Goal: Task Accomplishment & Management: Use online tool/utility

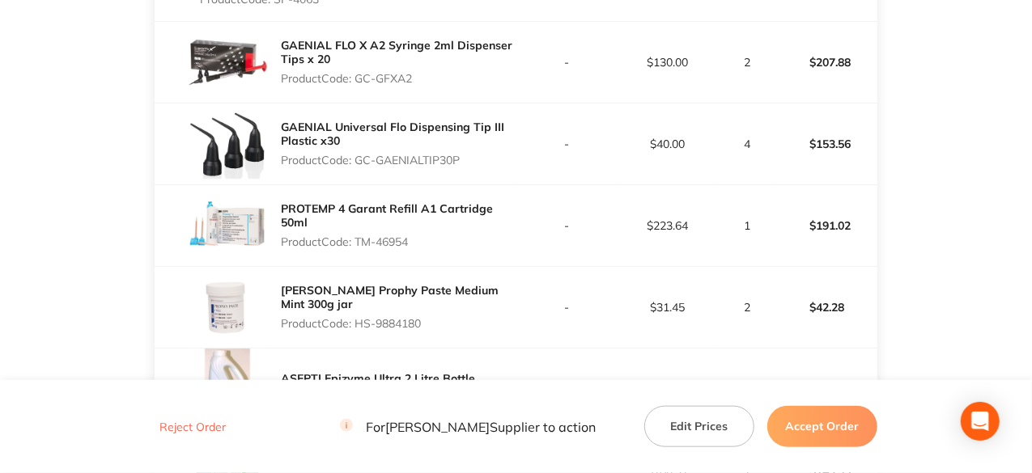
scroll to position [728, 0]
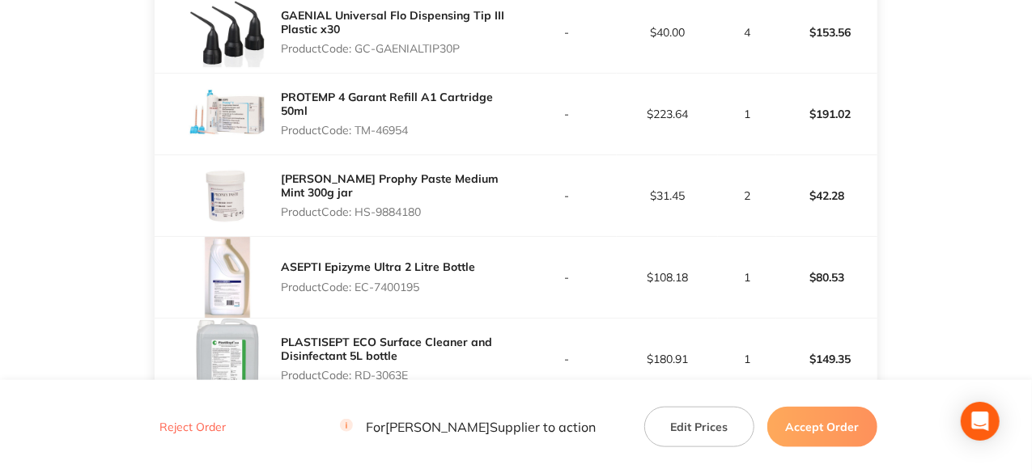
drag, startPoint x: 418, startPoint y: 163, endPoint x: 357, endPoint y: 165, distance: 60.7
click at [357, 137] on p "Product Code: TM-46954" at bounding box center [398, 130] width 235 height 13
copy p "TM-46954"
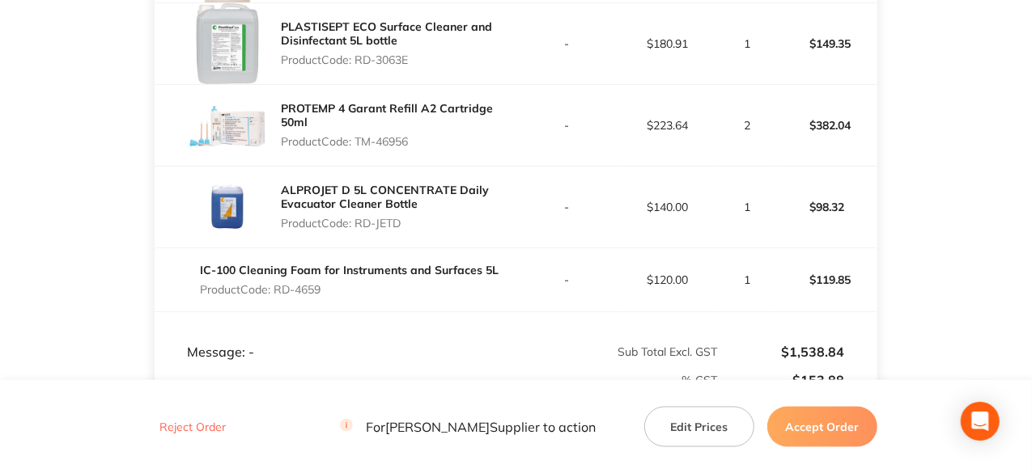
scroll to position [1295, 0]
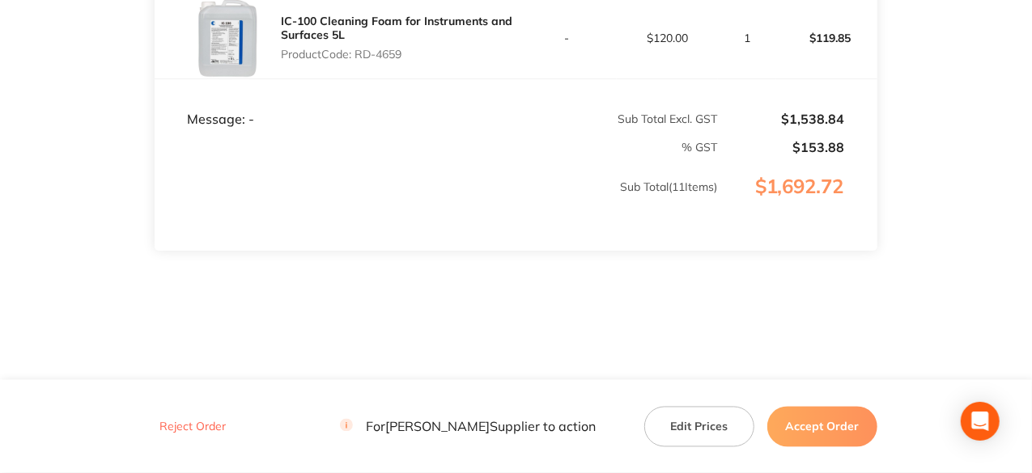
click at [826, 423] on button "Accept Order" at bounding box center [822, 426] width 110 height 40
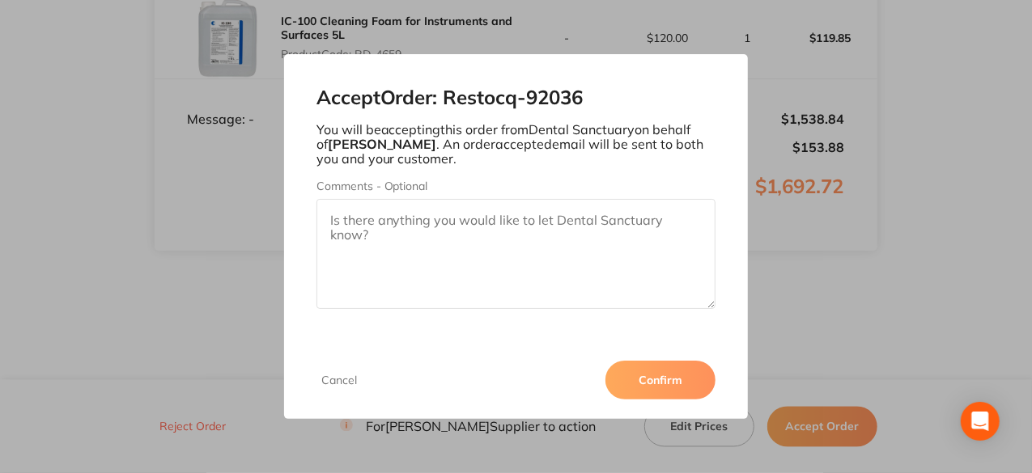
click at [669, 378] on button "Confirm" at bounding box center [660, 380] width 110 height 39
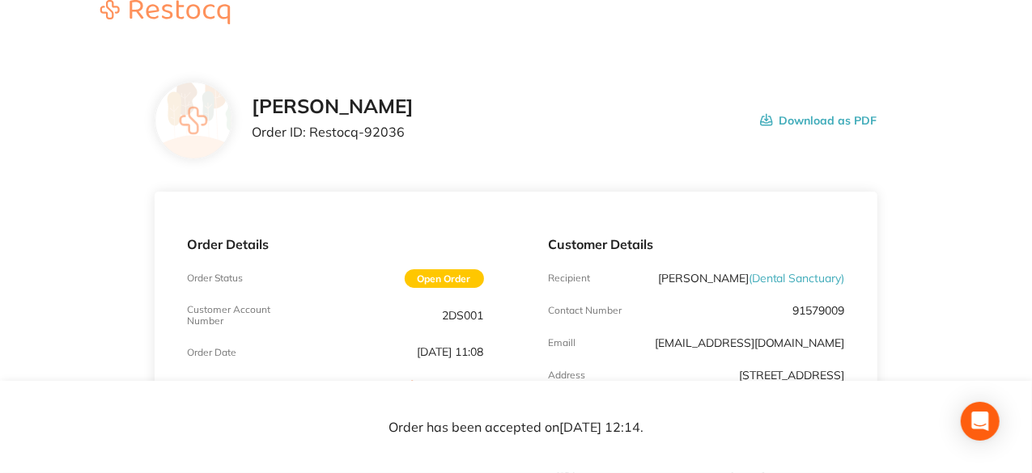
scroll to position [0, 0]
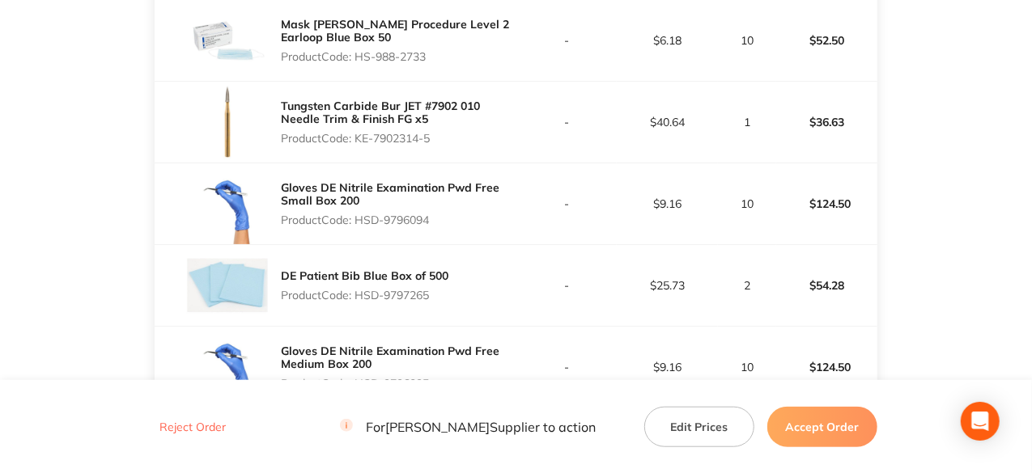
scroll to position [486, 0]
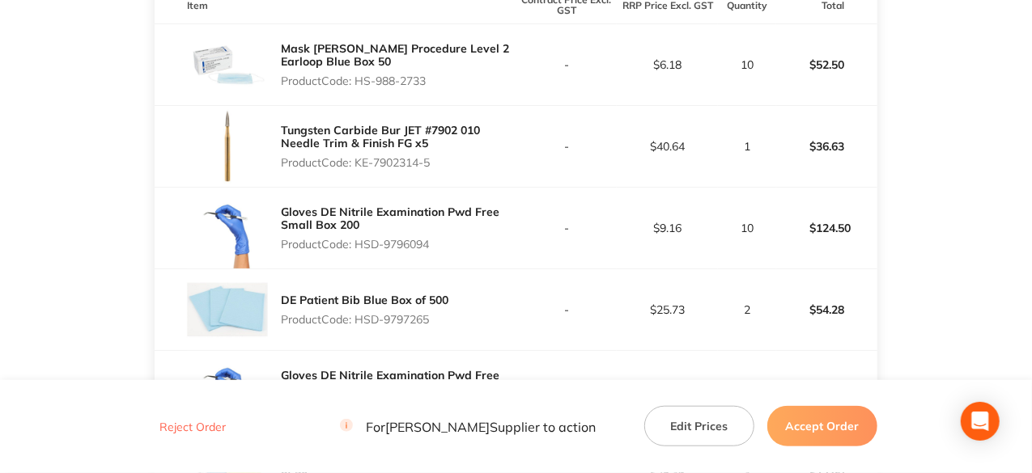
drag, startPoint x: 432, startPoint y: 91, endPoint x: 359, endPoint y: 94, distance: 72.9
click at [359, 87] on p "Product Code: HS-988-2733" at bounding box center [398, 80] width 235 height 13
copy p "HS-988-2733"
drag, startPoint x: 435, startPoint y: 176, endPoint x: 357, endPoint y: 176, distance: 78.5
click at [357, 169] on p "Product Code: KE-7902314-5" at bounding box center [398, 162] width 235 height 13
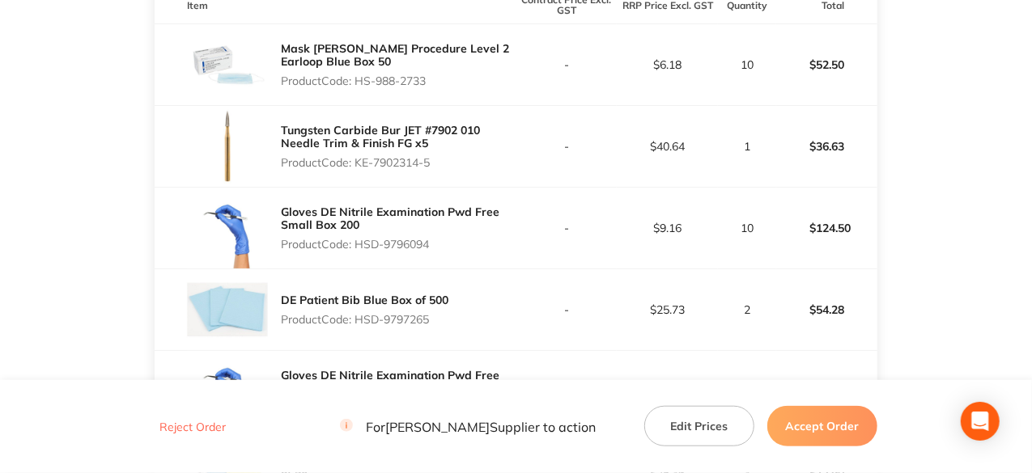
copy p "KE-7902314-5"
drag, startPoint x: 434, startPoint y: 257, endPoint x: 359, endPoint y: 255, distance: 74.5
click at [359, 251] on p "Product Code: HSD-9796094" at bounding box center [398, 244] width 235 height 13
copy p "HSD-9796094"
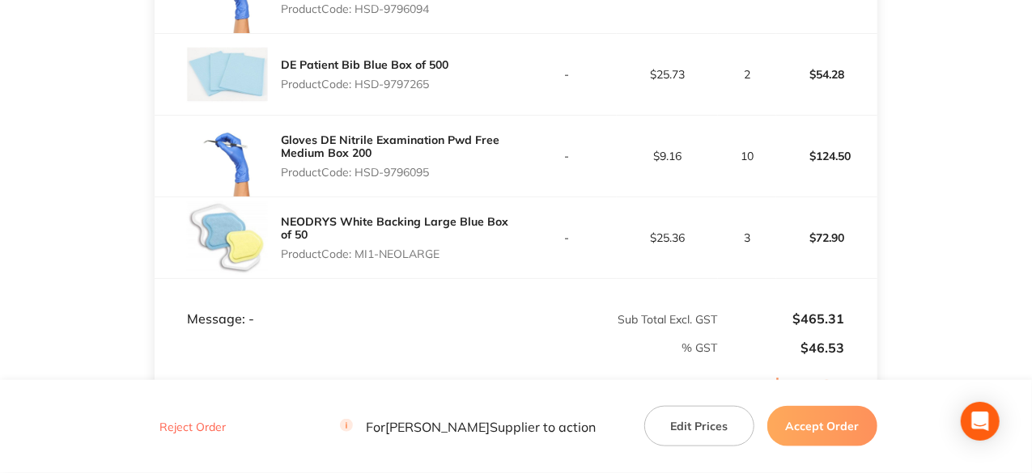
scroll to position [728, 0]
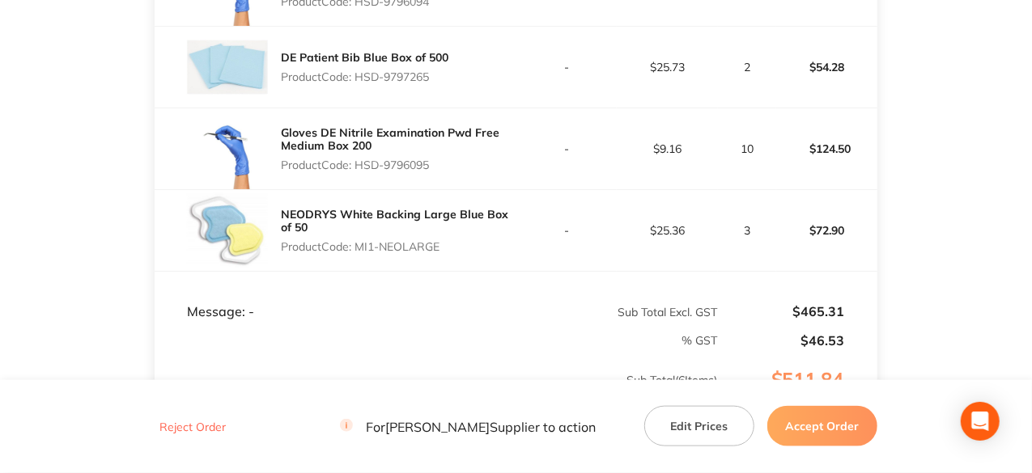
drag, startPoint x: 433, startPoint y: 89, endPoint x: 358, endPoint y: 89, distance: 75.3
click at [358, 83] on p "Product Code: HSD-9797265" at bounding box center [365, 76] width 168 height 13
copy p "HSD-9797265"
drag, startPoint x: 435, startPoint y: 174, endPoint x: 358, endPoint y: 176, distance: 76.9
click at [358, 172] on p "Product Code: HSD-9796095" at bounding box center [398, 165] width 235 height 13
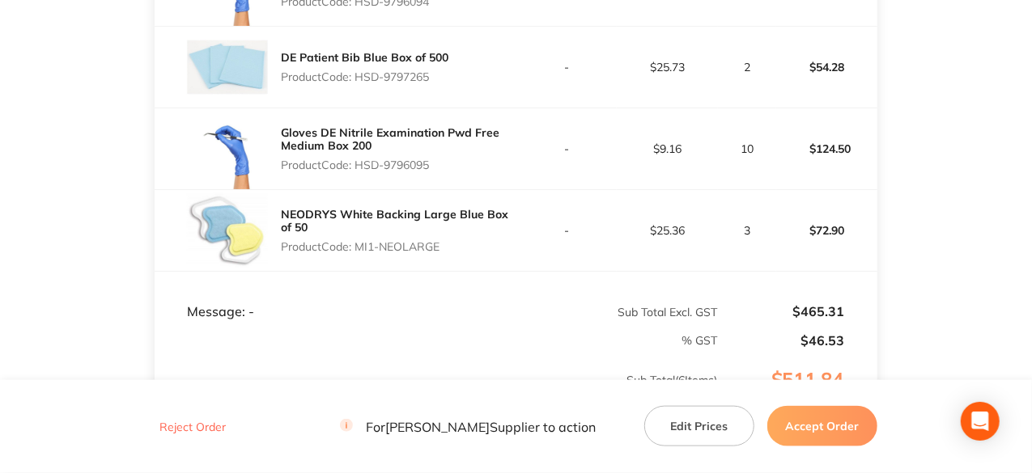
copy p "HSD-9796095"
drag, startPoint x: 443, startPoint y: 261, endPoint x: 358, endPoint y: 255, distance: 86.0
click at [358, 253] on p "Product Code: MI1-NEOLARGE" at bounding box center [398, 246] width 235 height 13
copy p "MI1-NEOLARGE"
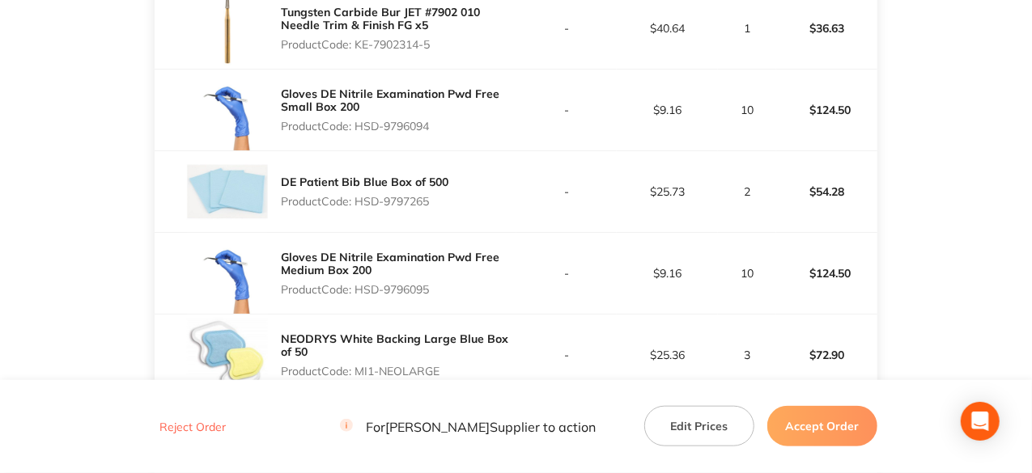
scroll to position [931, 0]
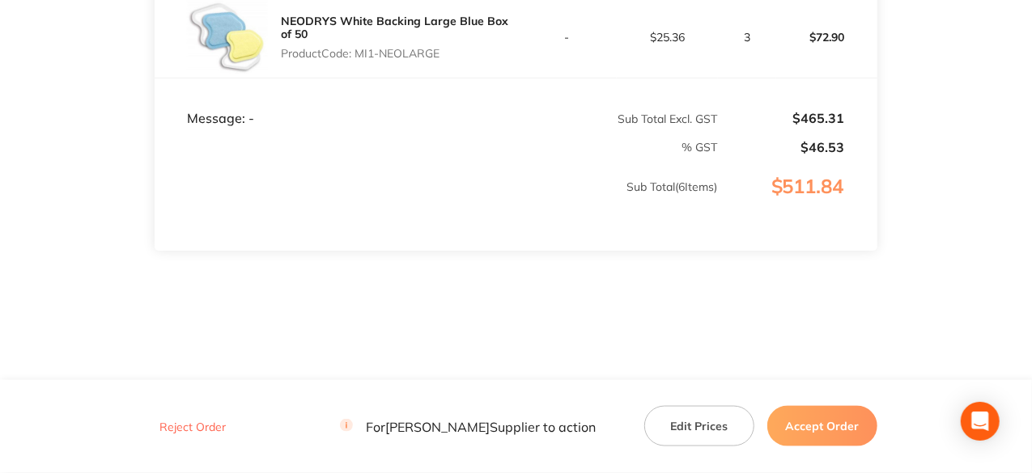
click at [830, 424] on button "Accept Order" at bounding box center [822, 426] width 110 height 40
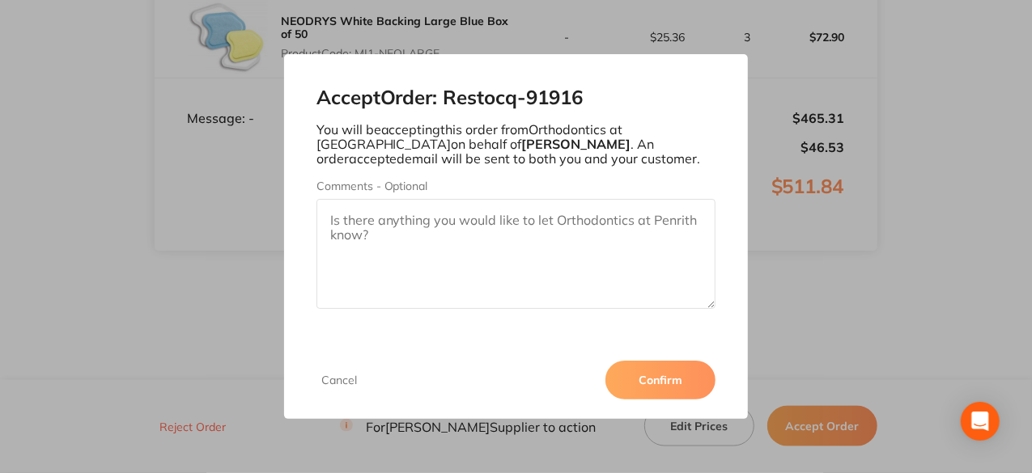
click at [662, 375] on button "Confirm" at bounding box center [660, 380] width 110 height 39
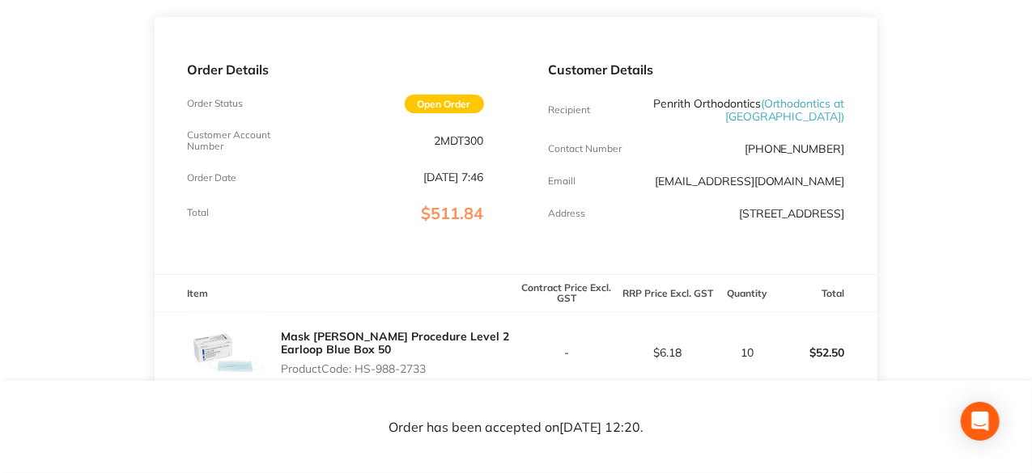
scroll to position [405, 0]
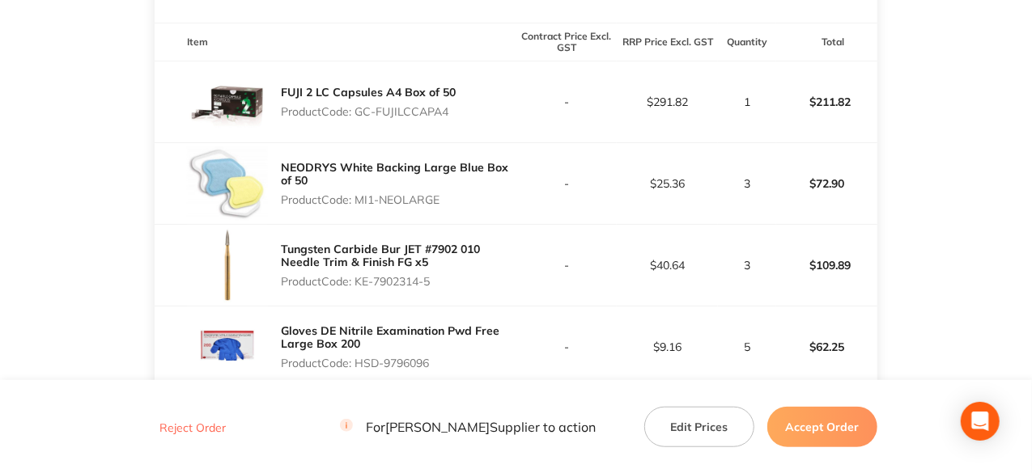
scroll to position [486, 0]
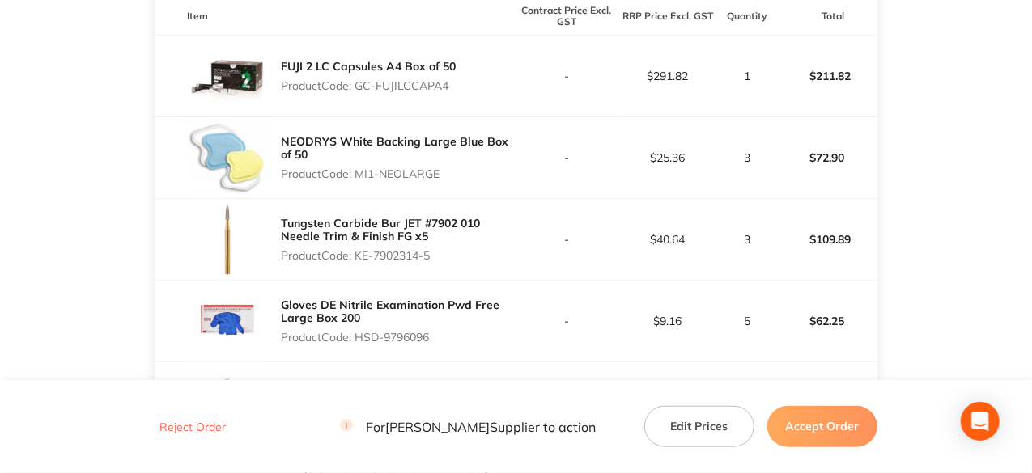
drag, startPoint x: 447, startPoint y: 88, endPoint x: 358, endPoint y: 89, distance: 89.0
click at [358, 89] on p "Product Code: GC-FUJILCCAPA4" at bounding box center [368, 85] width 175 height 13
copy p "GC-FUJILCCAPA4"
drag, startPoint x: 445, startPoint y: 171, endPoint x: 358, endPoint y: 175, distance: 86.7
click at [358, 175] on p "Product Code: MI1-NEOLARGE" at bounding box center [398, 174] width 235 height 13
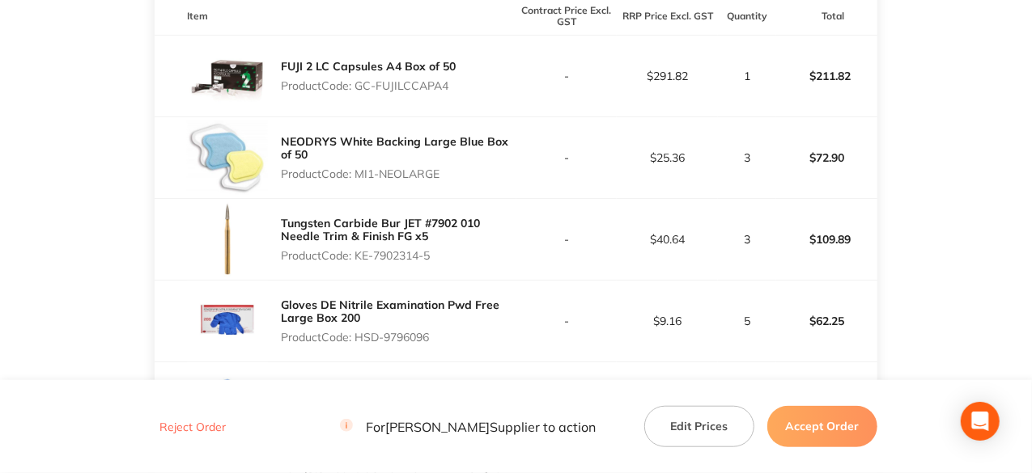
copy p "MI1-NEOLARGE"
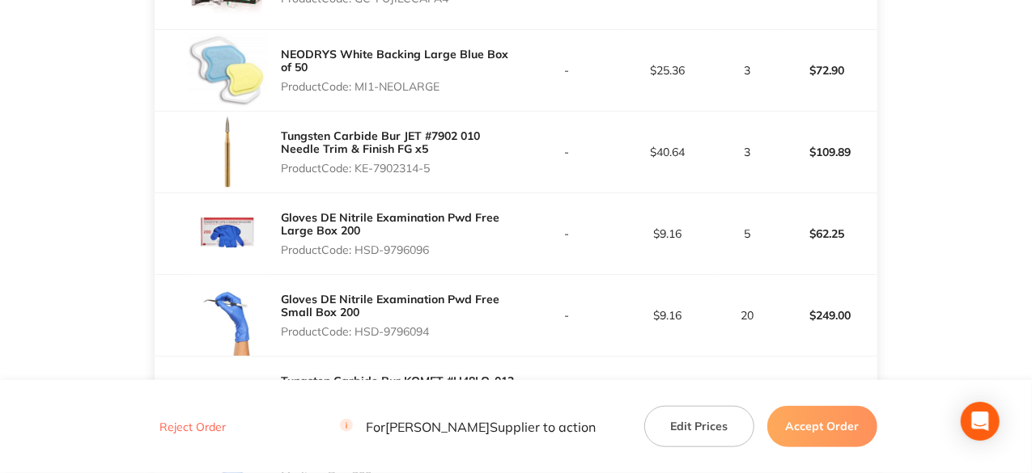
scroll to position [647, 0]
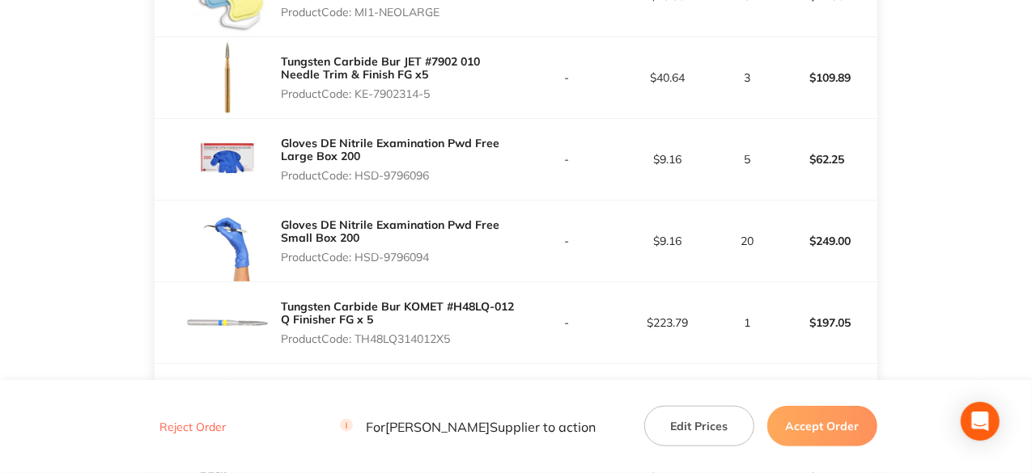
drag, startPoint x: 435, startPoint y: 93, endPoint x: 358, endPoint y: 94, distance: 77.7
click at [358, 94] on p "Product Code: KE-7902314-5" at bounding box center [398, 93] width 235 height 13
copy p "KE-7902314-5"
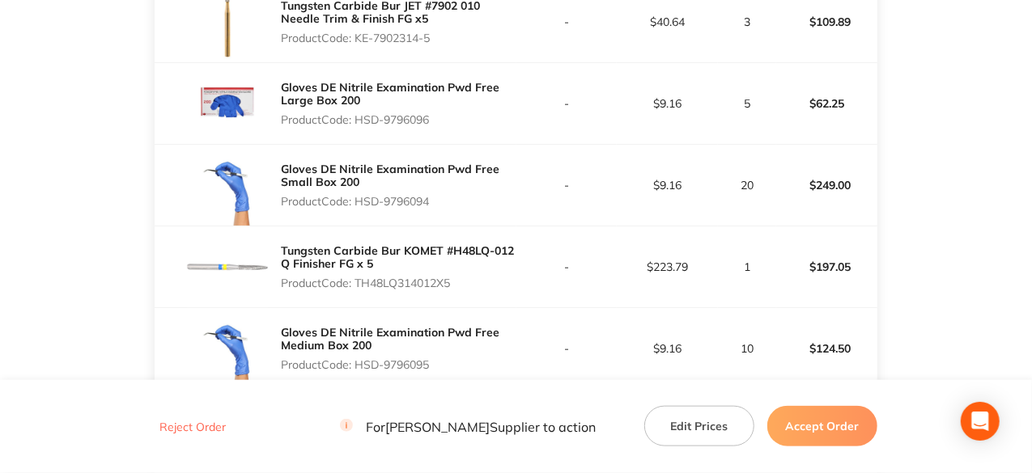
scroll to position [728, 0]
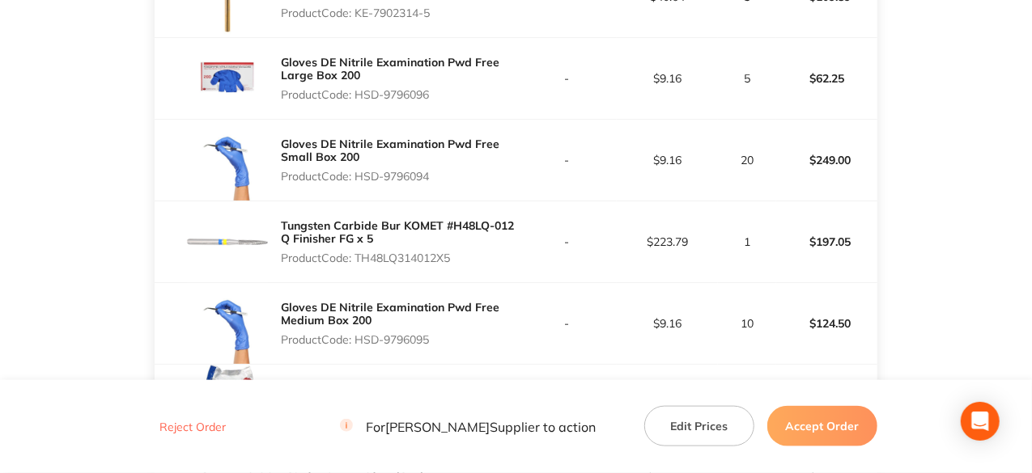
drag, startPoint x: 432, startPoint y: 90, endPoint x: 360, endPoint y: 91, distance: 72.0
click at [360, 91] on p "Product Code: HSD-9796096" at bounding box center [398, 94] width 235 height 13
copy p "HSD-9796096"
drag, startPoint x: 456, startPoint y: 258, endPoint x: 357, endPoint y: 260, distance: 99.5
click at [357, 260] on p "Product Code: TH48LQ314012X5" at bounding box center [398, 258] width 235 height 13
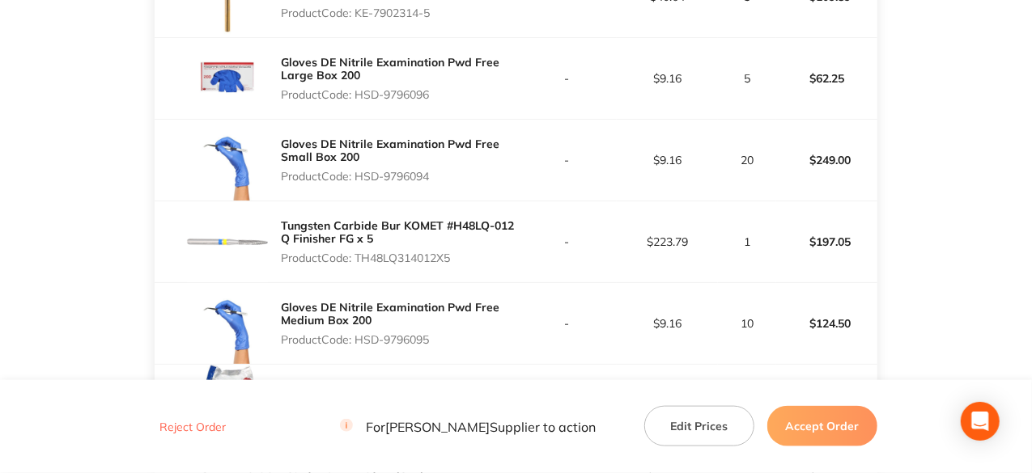
copy p "TH48LQ314012X5"
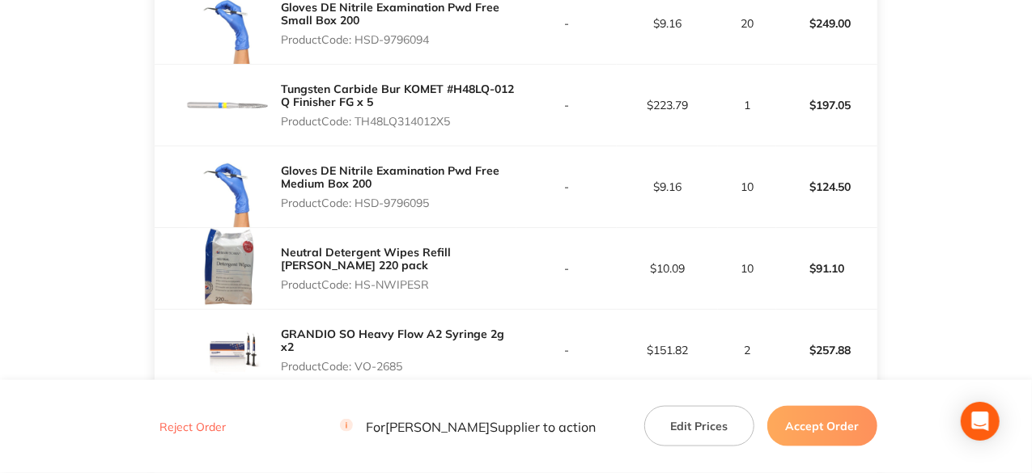
scroll to position [890, 0]
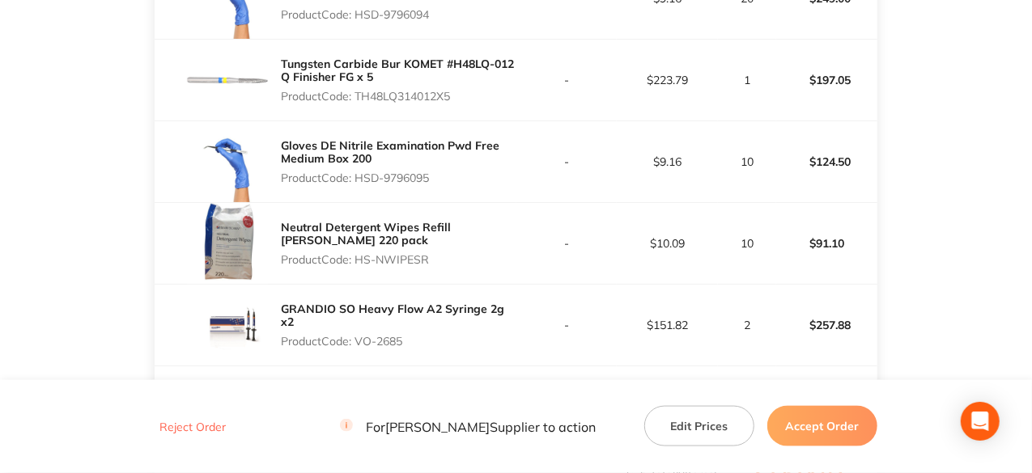
drag, startPoint x: 435, startPoint y: 177, endPoint x: 355, endPoint y: 176, distance: 79.3
click at [355, 176] on p "Product Code: HSD-9796095" at bounding box center [398, 178] width 235 height 13
copy p "HSD-9796095"
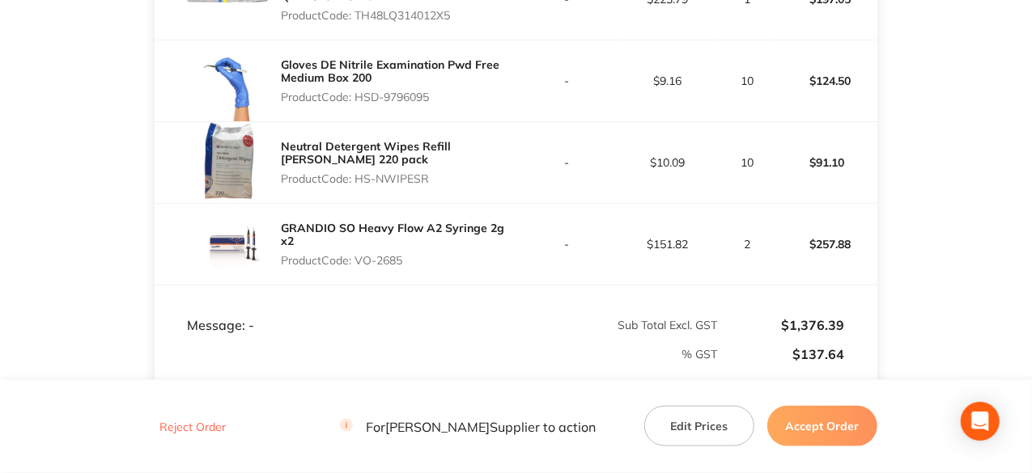
drag, startPoint x: 430, startPoint y: 178, endPoint x: 358, endPoint y: 178, distance: 72.0
click at [358, 178] on p "Product Code: HS-NWIPESR" at bounding box center [398, 178] width 235 height 13
copy p "HS-NWIPESR"
drag, startPoint x: 403, startPoint y: 261, endPoint x: 358, endPoint y: 260, distance: 44.5
click at [358, 260] on p "Product Code: VO-2685" at bounding box center [398, 260] width 235 height 13
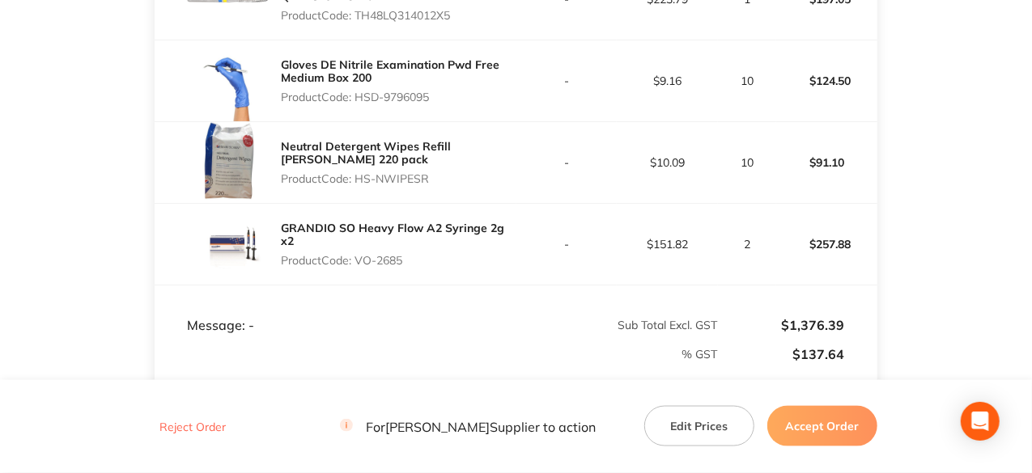
copy p "VO-2685"
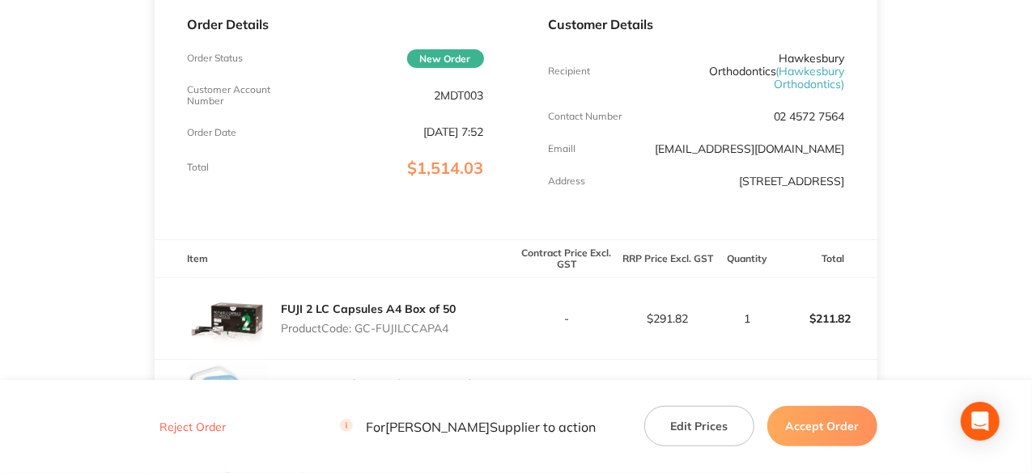
scroll to position [81, 0]
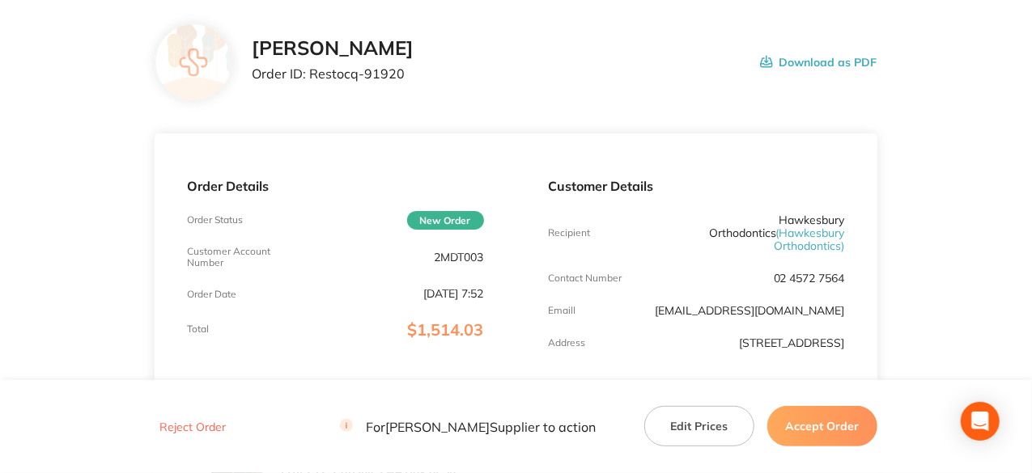
click at [806, 432] on button "Accept Order" at bounding box center [822, 426] width 110 height 40
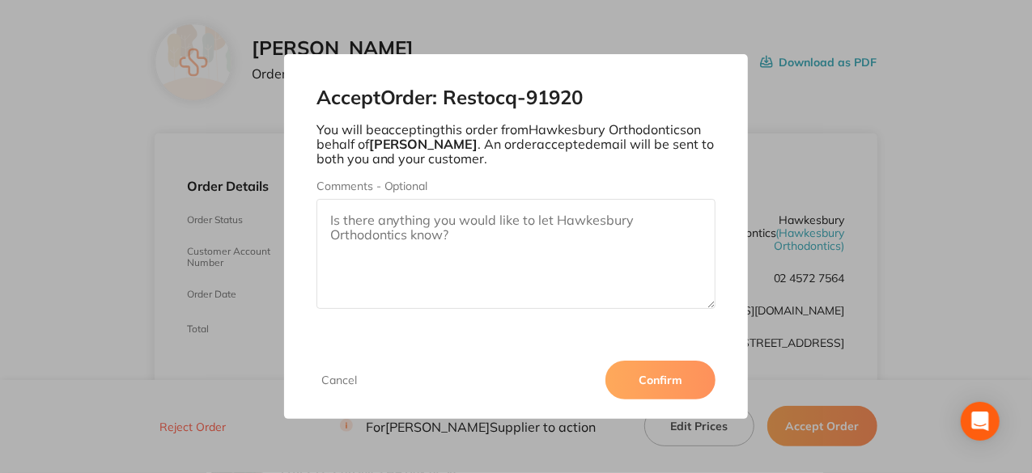
click at [652, 376] on button "Confirm" at bounding box center [660, 380] width 110 height 39
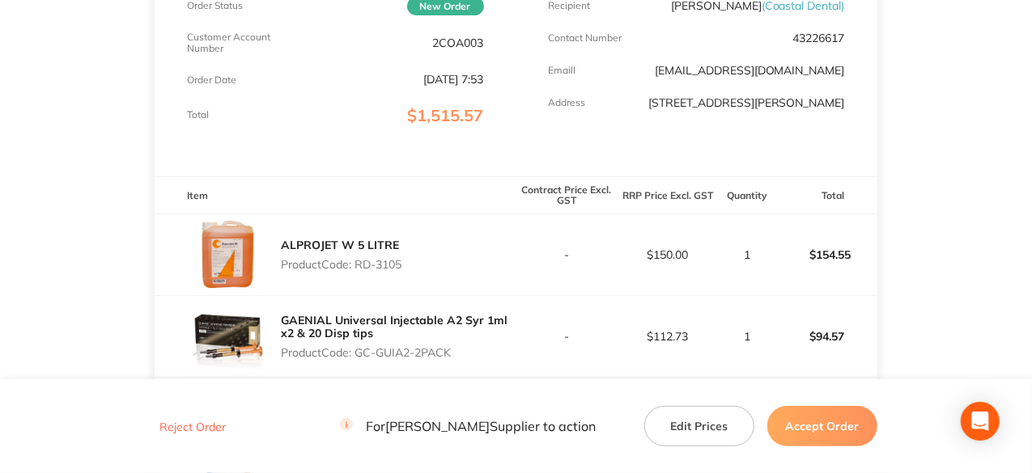
scroll to position [438, 0]
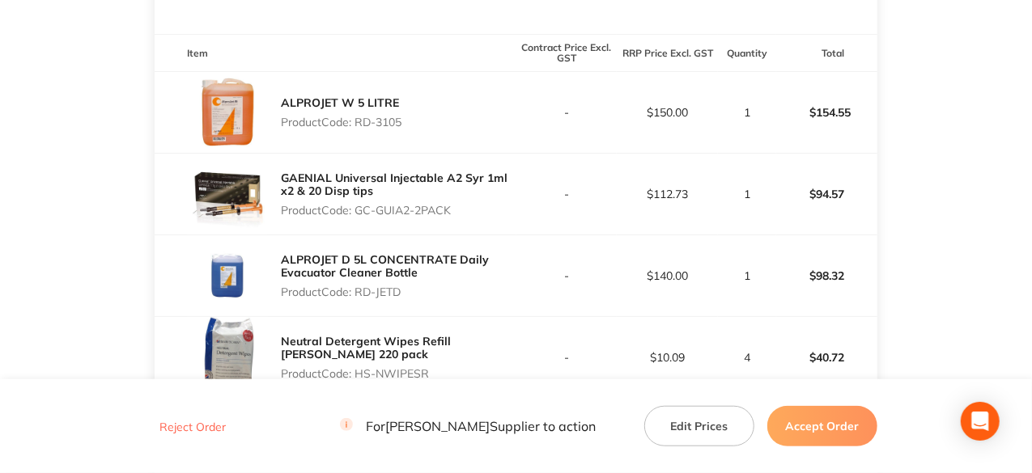
drag, startPoint x: 405, startPoint y: 125, endPoint x: 358, endPoint y: 125, distance: 46.1
click at [358, 125] on p "Product Code: RD-3105" at bounding box center [341, 122] width 121 height 13
copy p "RD-3105"
drag, startPoint x: 453, startPoint y: 211, endPoint x: 359, endPoint y: 214, distance: 93.9
click at [359, 214] on p "Product Code: GC-GUIA2-2PACK" at bounding box center [398, 210] width 235 height 13
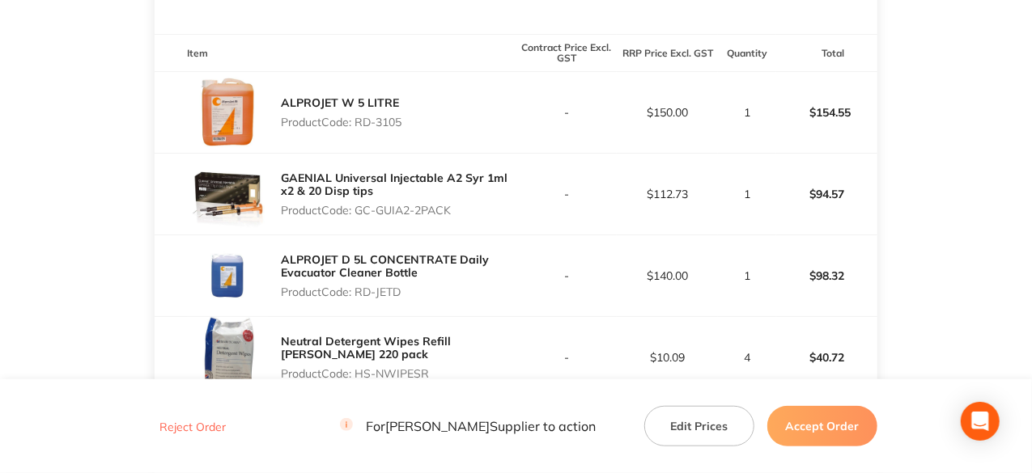
copy p "GC-GUIA2-2PACK"
drag, startPoint x: 403, startPoint y: 292, endPoint x: 357, endPoint y: 292, distance: 46.1
click at [357, 292] on p "Product Code: RD-JETD" at bounding box center [398, 292] width 235 height 13
copy p "RD-JETD"
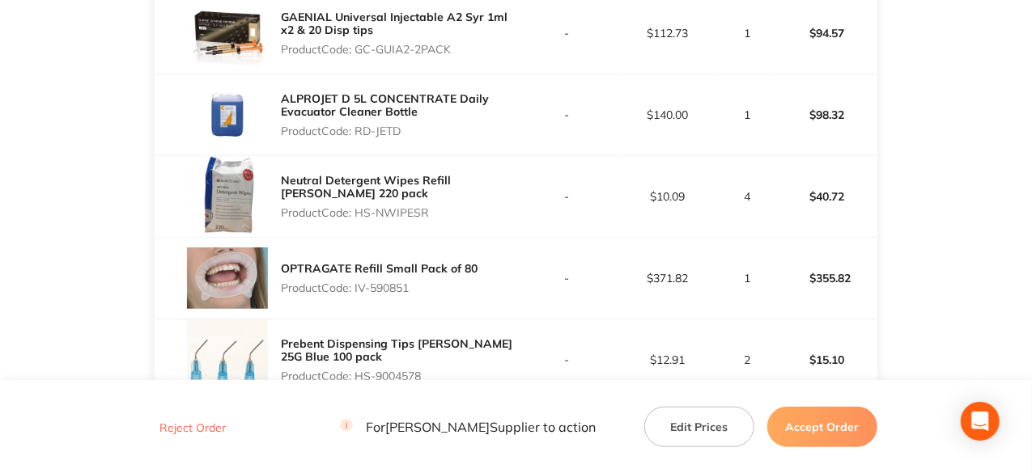
scroll to position [600, 0]
drag, startPoint x: 430, startPoint y: 210, endPoint x: 358, endPoint y: 213, distance: 72.9
click at [358, 213] on p "Product Code: HS-NWIPESR" at bounding box center [398, 212] width 235 height 13
copy p "HS-NWIPESR"
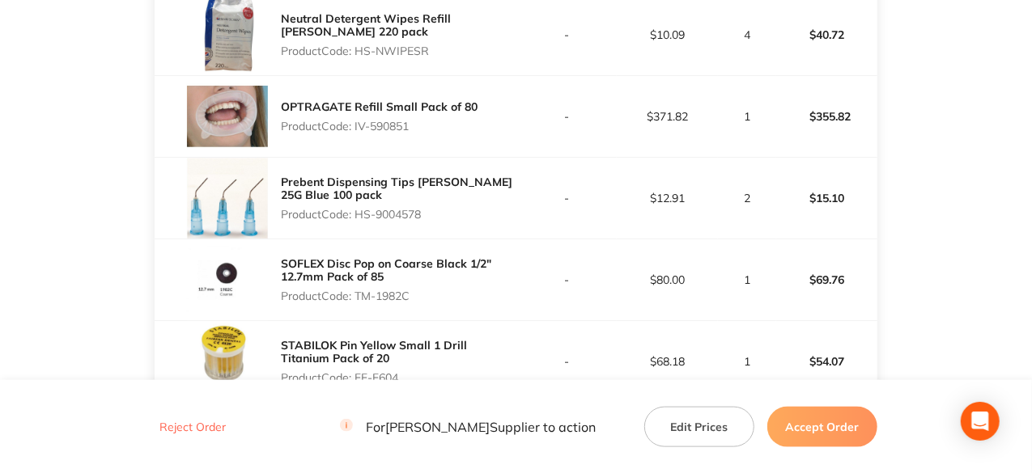
scroll to position [761, 0]
drag, startPoint x: 411, startPoint y: 124, endPoint x: 356, endPoint y: 127, distance: 55.1
click at [356, 127] on p "Product Code: IV-590851" at bounding box center [379, 125] width 197 height 13
copy p "IV-590851"
drag, startPoint x: 427, startPoint y: 211, endPoint x: 358, endPoint y: 214, distance: 68.9
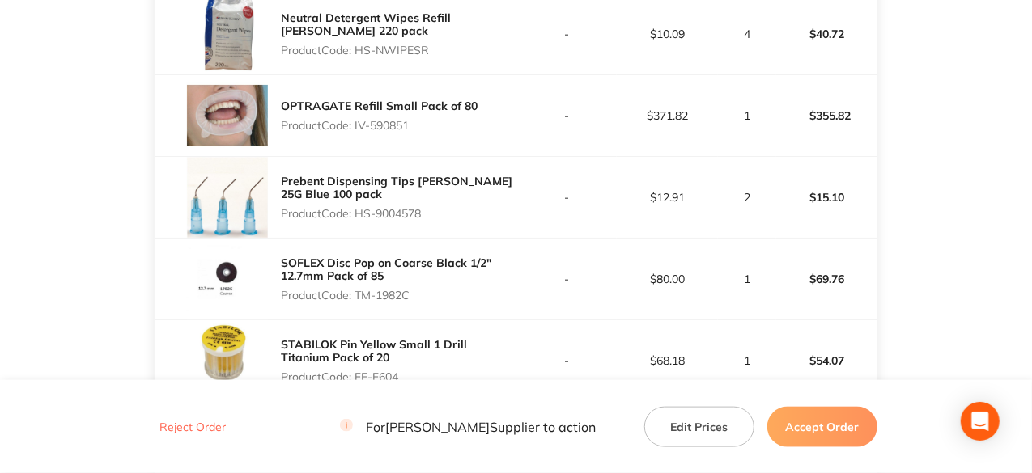
click at [358, 214] on p "Product Code: HS-9004578" at bounding box center [398, 213] width 235 height 13
copy p "HS-9004578"
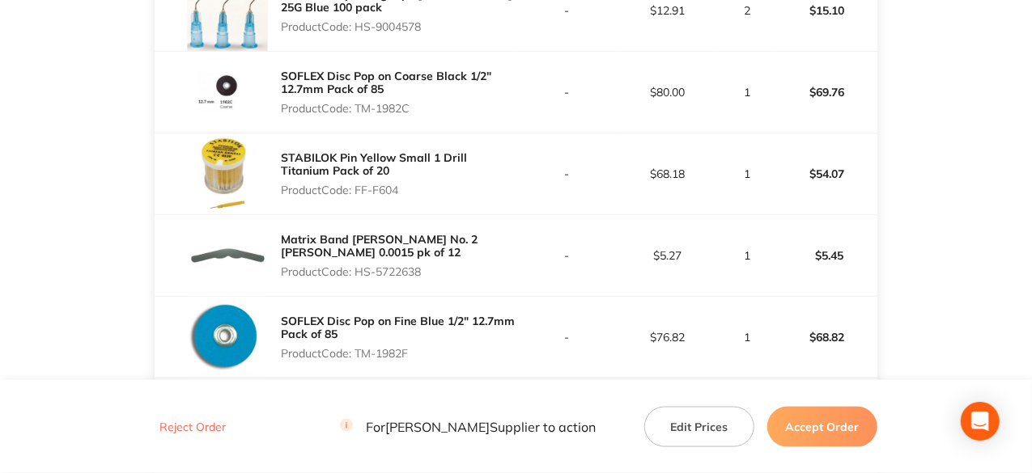
scroll to position [923, 0]
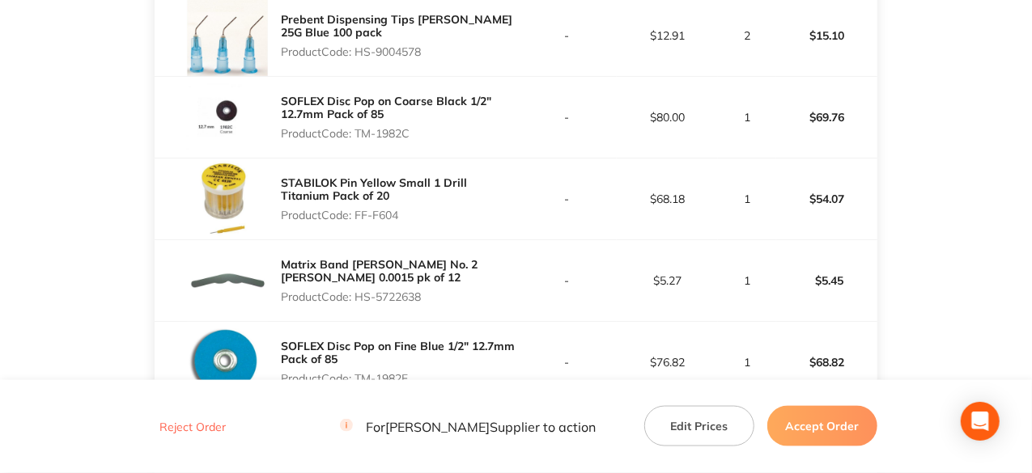
drag, startPoint x: 414, startPoint y: 132, endPoint x: 358, endPoint y: 134, distance: 55.9
click at [358, 134] on p "Product Code: TM-1982C" at bounding box center [398, 133] width 235 height 13
copy p "TM-1982C"
drag, startPoint x: 401, startPoint y: 211, endPoint x: 359, endPoint y: 216, distance: 42.4
click at [359, 216] on p "Product Code: FF-F604" at bounding box center [398, 215] width 235 height 13
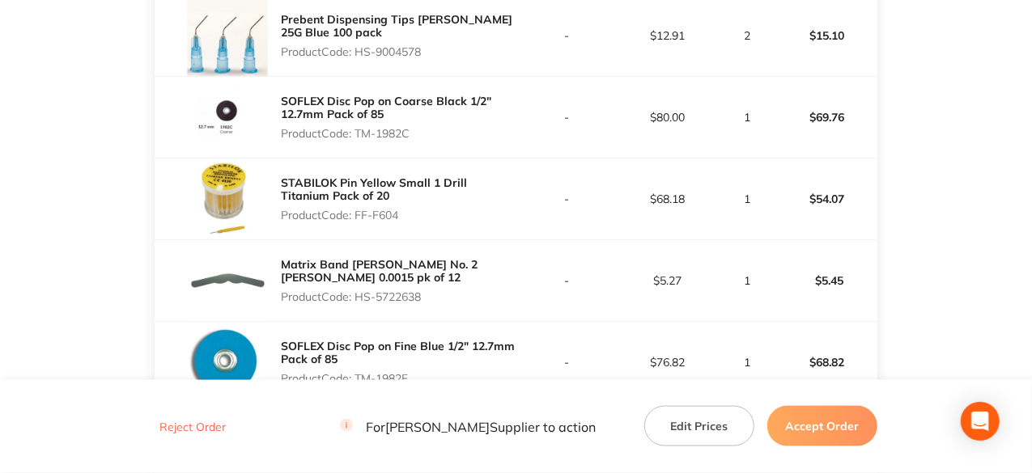
copy p "FF-F604"
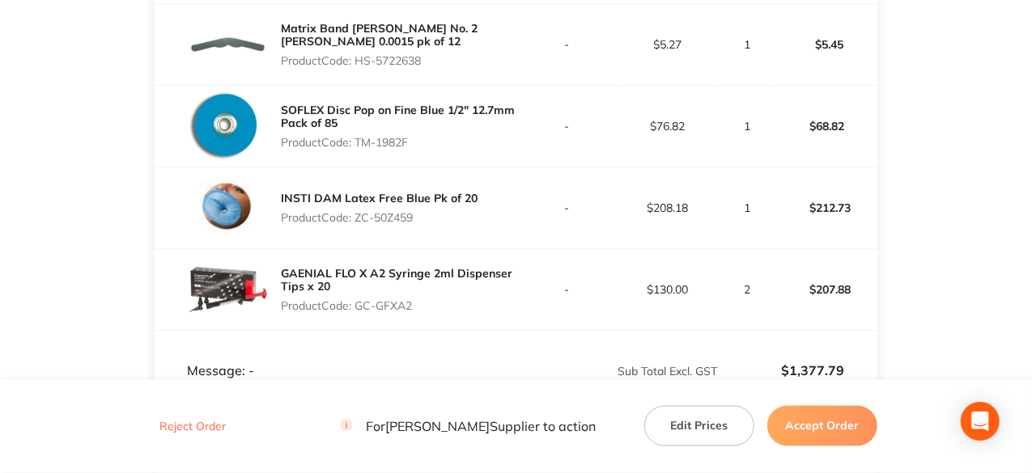
scroll to position [1166, 0]
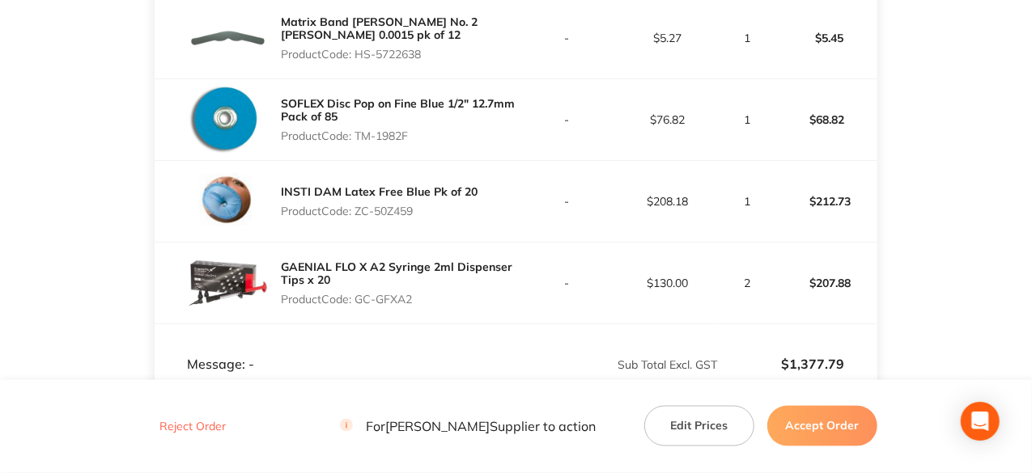
drag, startPoint x: 424, startPoint y: 53, endPoint x: 358, endPoint y: 53, distance: 66.4
click at [358, 53] on p "Product Code: HS-5722638" at bounding box center [398, 54] width 235 height 13
copy p "HS-5722638"
drag, startPoint x: 412, startPoint y: 132, endPoint x: 358, endPoint y: 130, distance: 53.4
click at [358, 130] on p "Product Code: TM-1982F" at bounding box center [398, 135] width 235 height 13
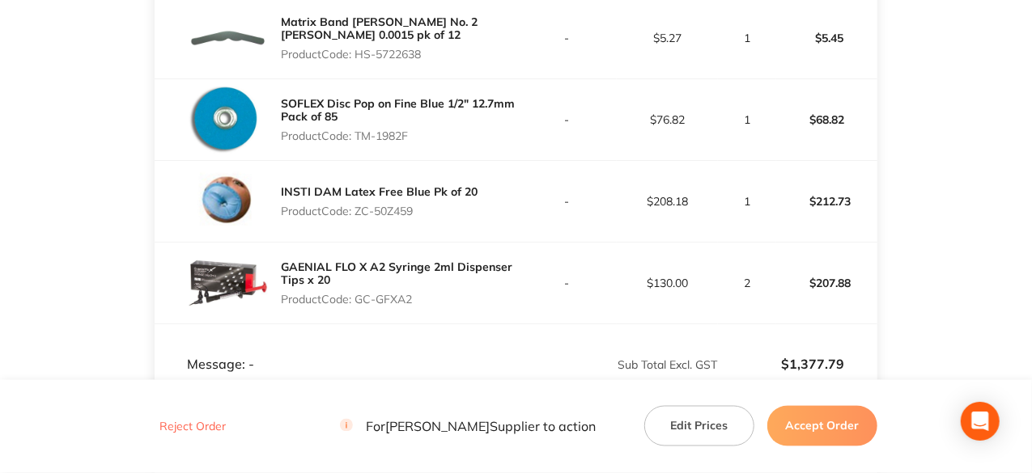
copy p "TM-1982F"
drag, startPoint x: 416, startPoint y: 210, endPoint x: 359, endPoint y: 206, distance: 56.9
click at [359, 206] on p "Product Code: ZC-50Z459" at bounding box center [379, 211] width 197 height 13
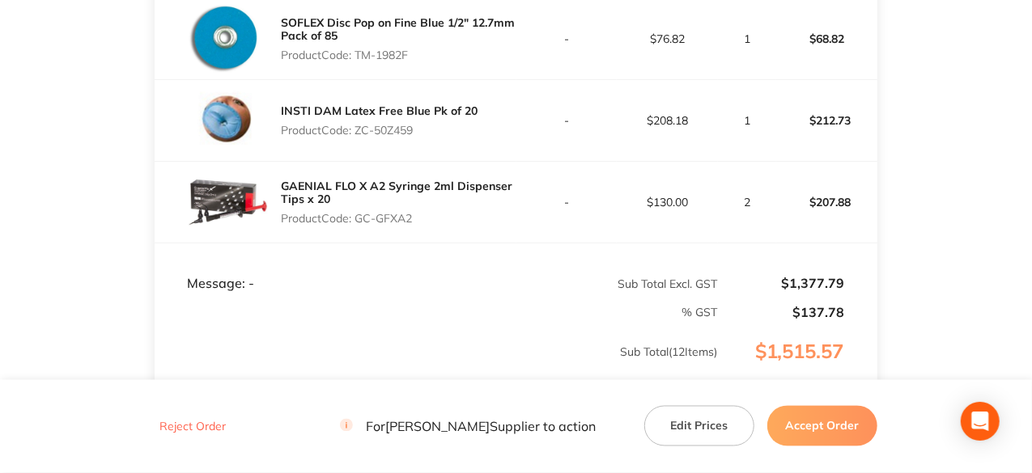
drag, startPoint x: 414, startPoint y: 216, endPoint x: 360, endPoint y: 215, distance: 54.2
click at [360, 215] on p "Product Code: GC-GFXA2" at bounding box center [398, 218] width 235 height 13
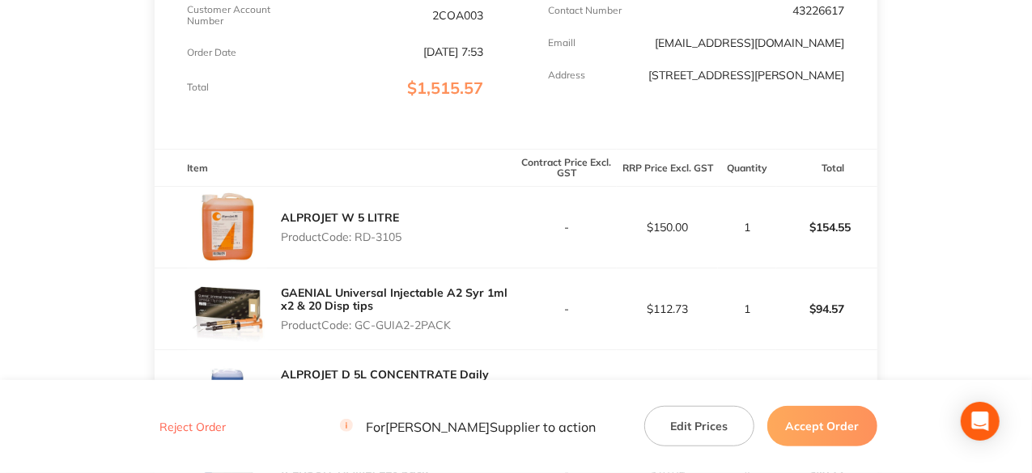
scroll to position [0, 0]
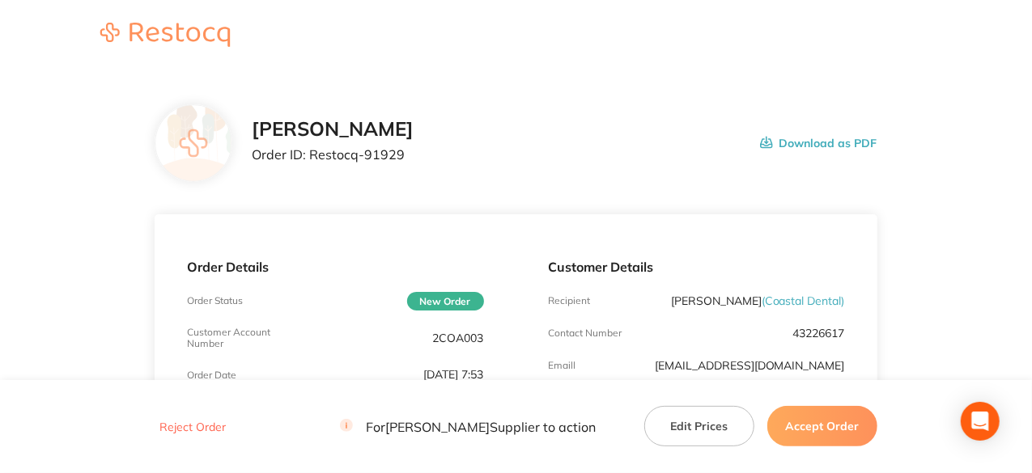
click at [844, 425] on button "Accept Order" at bounding box center [822, 426] width 110 height 40
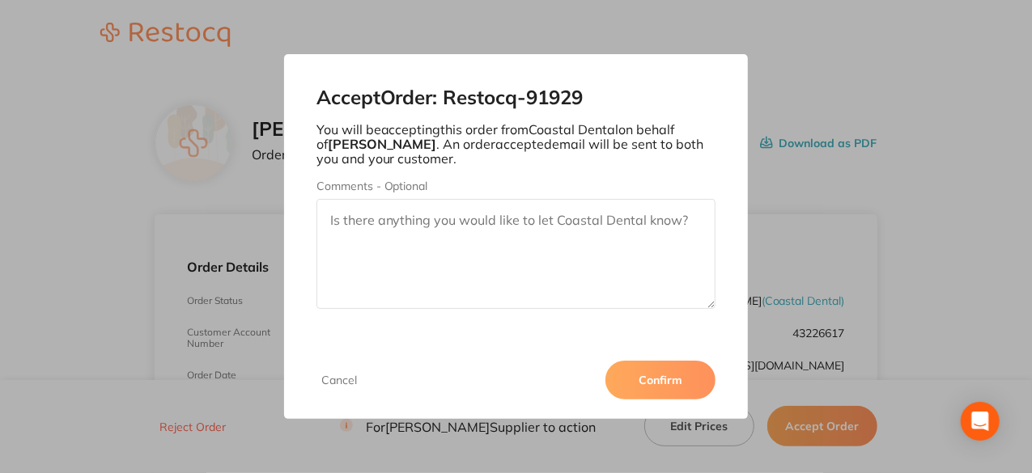
click at [667, 388] on button "Confirm" at bounding box center [660, 380] width 110 height 39
